Goal: Navigation & Orientation: Understand site structure

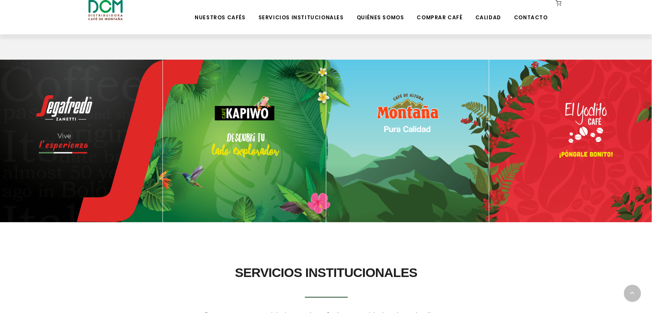
scroll to position [429, 0]
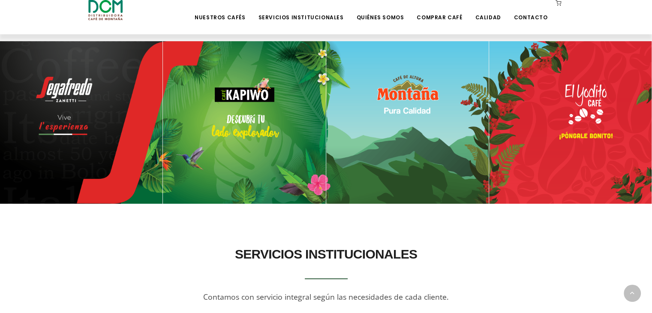
click at [432, 136] on img at bounding box center [407, 122] width 163 height 163
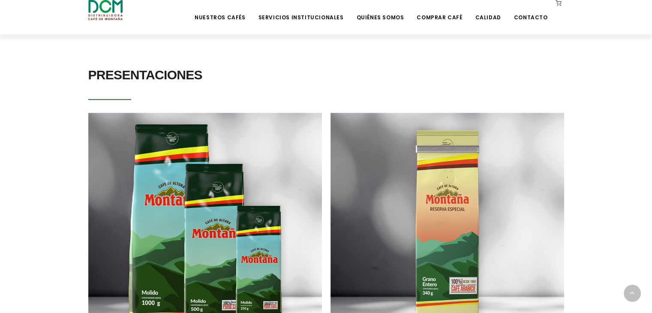
scroll to position [458, 0]
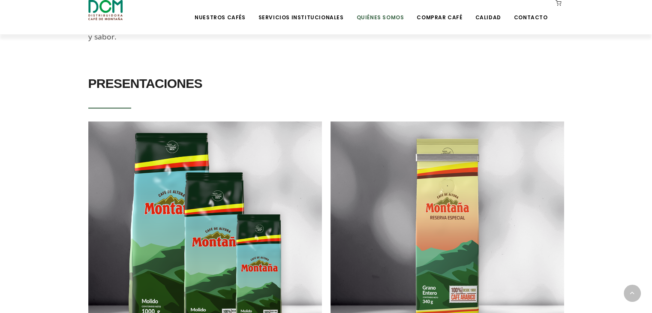
click at [387, 16] on link "Quiénes Somos" at bounding box center [380, 11] width 58 height 20
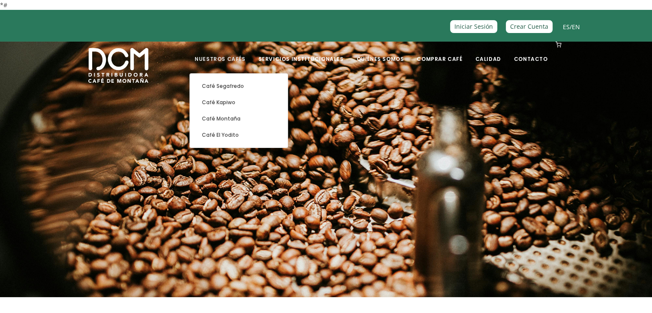
click at [238, 60] on link "Nuestros Cafés" at bounding box center [220, 52] width 61 height 20
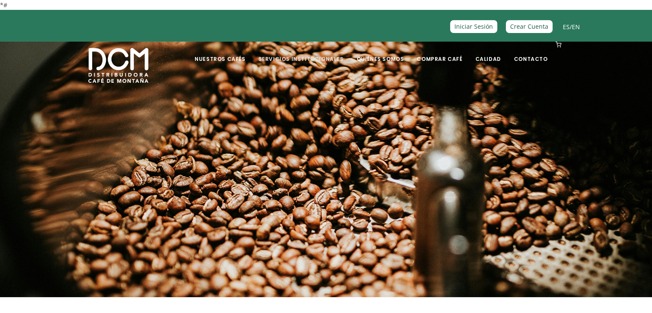
click at [307, 58] on link "Servicios Institucionales" at bounding box center [301, 52] width 96 height 20
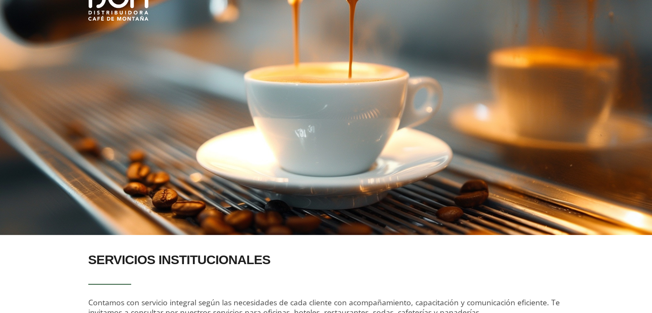
scroll to position [17, 0]
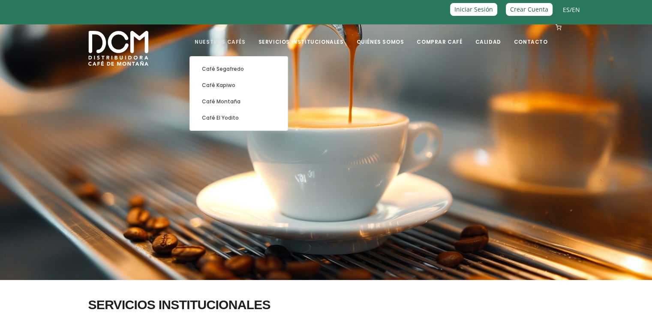
click at [239, 45] on li "Nuestros Cafés Café Segafredo Café Kapiwo Café Montaña Café El Yodito" at bounding box center [220, 41] width 61 height 34
click at [247, 38] on link "Nuestros Cafés" at bounding box center [220, 35] width 61 height 20
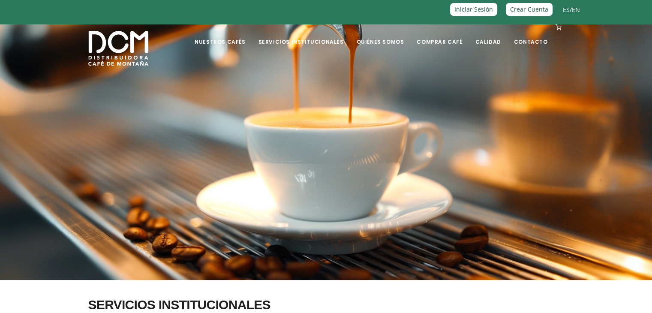
click at [109, 50] on img at bounding box center [118, 48] width 60 height 35
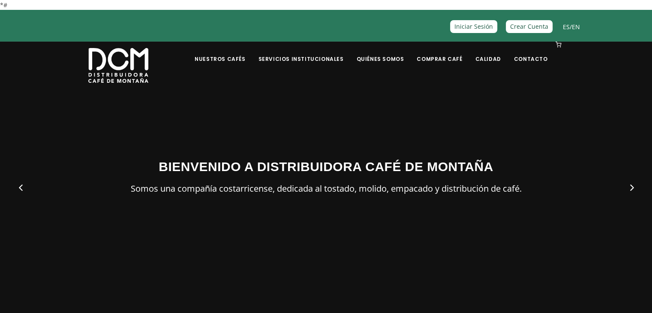
scroll to position [43, 0]
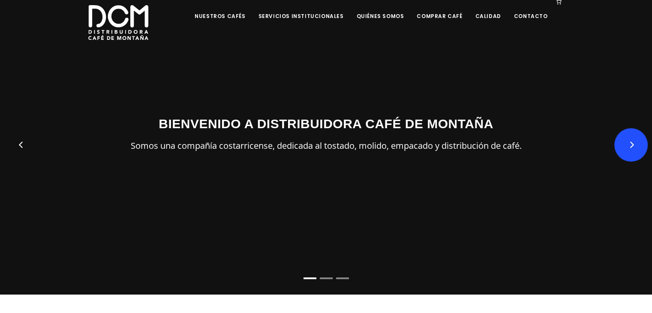
click at [639, 147] on button "Next" at bounding box center [631, 144] width 33 height 33
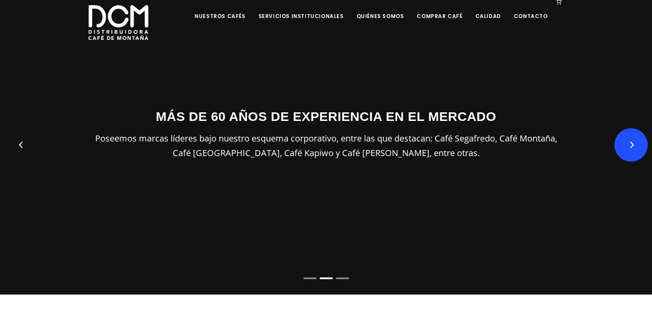
click at [639, 147] on button "Next" at bounding box center [631, 144] width 33 height 33
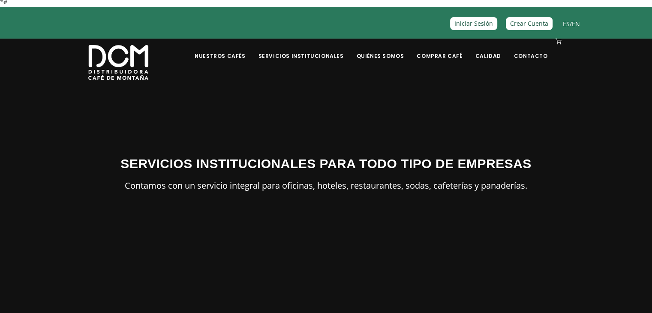
scroll to position [0, 0]
